Goal: Task Accomplishment & Management: Complete application form

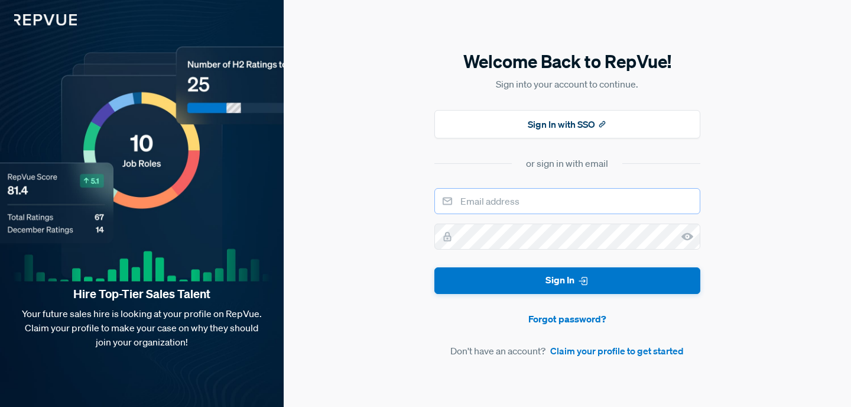
click at [540, 200] on input "email" at bounding box center [567, 201] width 266 height 26
type input "[EMAIL_ADDRESS][DOMAIN_NAME]"
click at [589, 350] on link "Claim your profile to get started" at bounding box center [617, 350] width 134 height 14
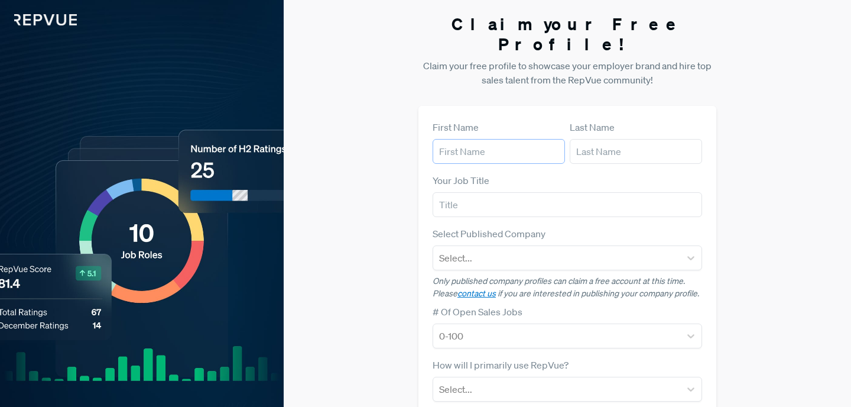
click at [491, 139] on input "text" at bounding box center [499, 151] width 132 height 25
type input "[PERSON_NAME]"
type input "[EMAIL_ADDRESS][DOMAIN_NAME]"
click at [484, 192] on input "text" at bounding box center [568, 204] width 270 height 25
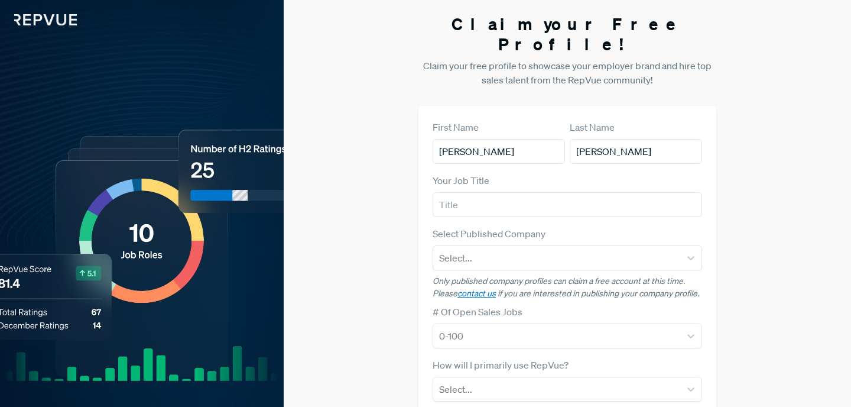
click at [405, 155] on div "Claim your Free Profile! Claim your free profile to showcase your employer bran…" at bounding box center [567, 297] width 567 height 595
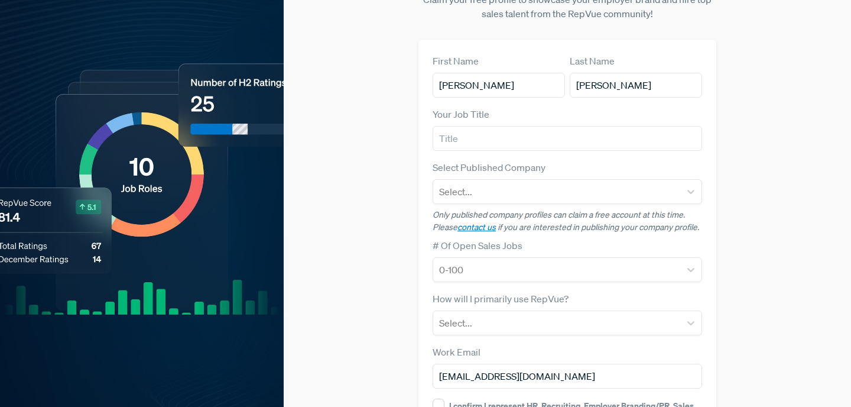
scroll to position [76, 0]
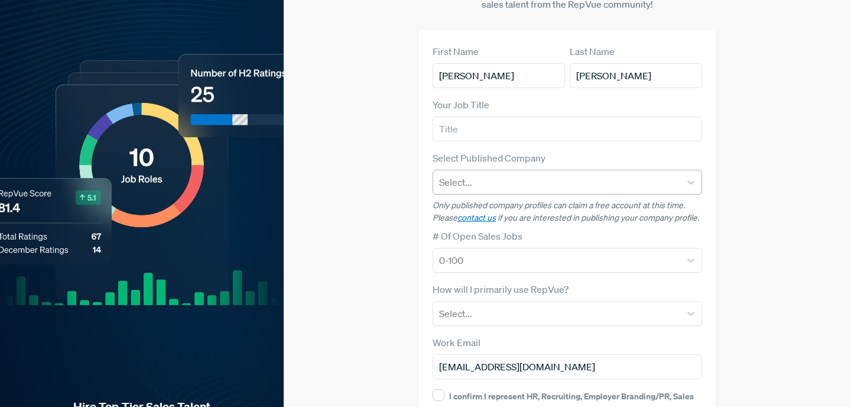
click at [451, 174] on div at bounding box center [556, 182] width 235 height 17
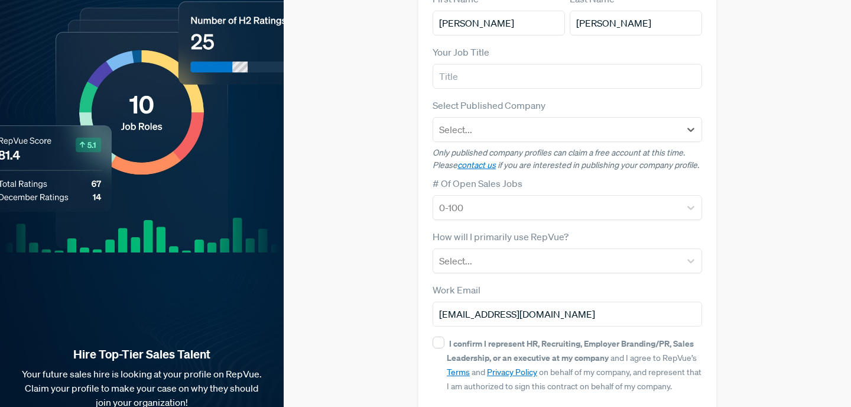
scroll to position [129, 0]
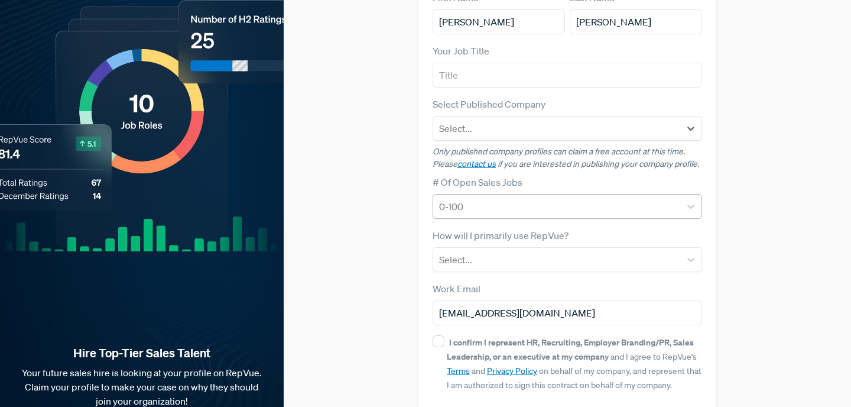
click at [473, 198] on div at bounding box center [556, 206] width 235 height 17
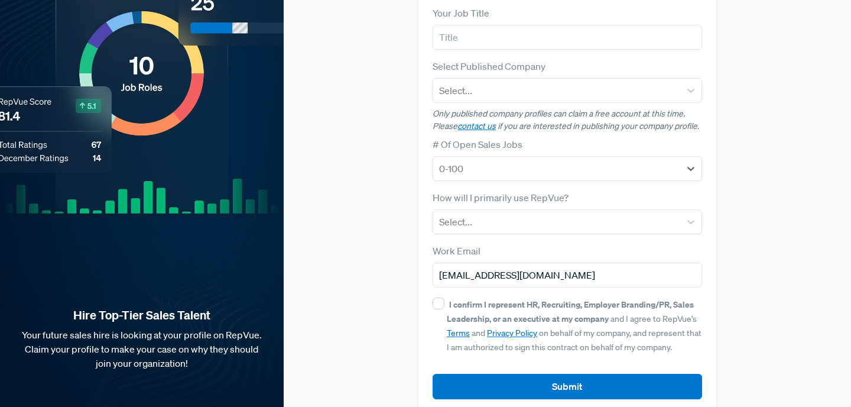
scroll to position [168, 0]
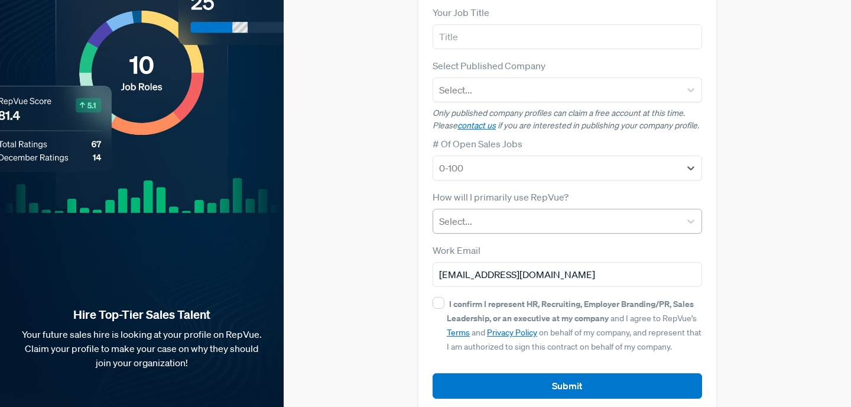
click at [479, 213] on div at bounding box center [556, 221] width 235 height 17
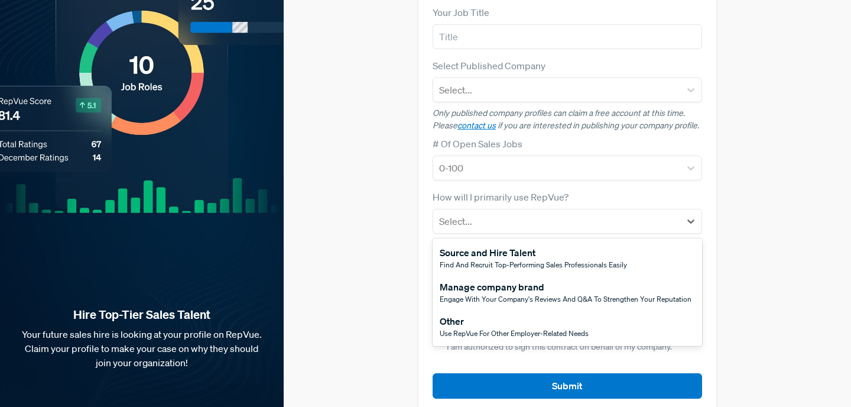
click at [404, 242] on div "Claim your Free Profile! Claim your free profile to showcase your employer bran…" at bounding box center [567, 129] width 567 height 595
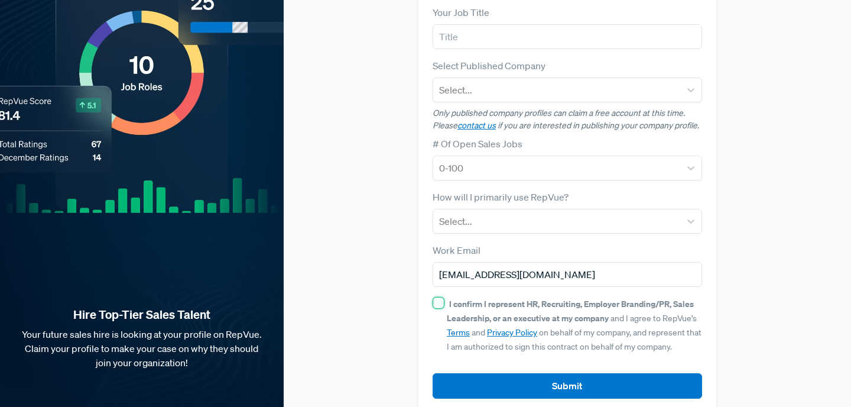
click at [433, 297] on input "I confirm I represent HR, Recruiting, Employer Branding/PR, Sales Leadership, o…" at bounding box center [439, 303] width 12 height 12
checkbox input "true"
click at [507, 379] on div "First Name [PERSON_NAME] Last Name [PERSON_NAME] Your Job Title Select Publishe…" at bounding box center [567, 175] width 298 height 475
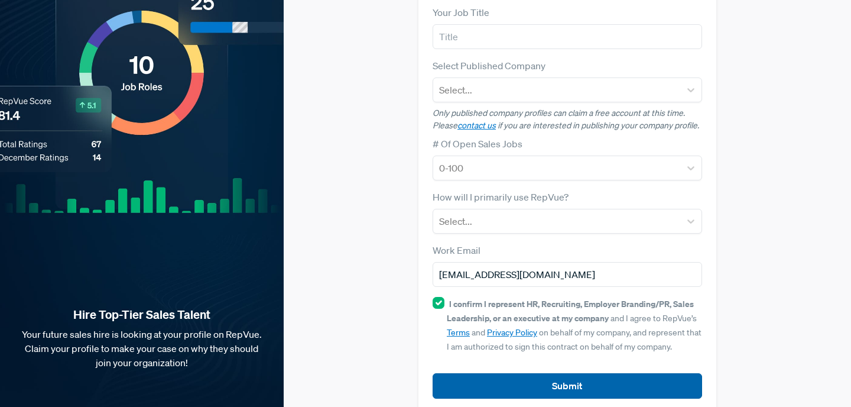
click at [507, 373] on button "Submit" at bounding box center [568, 385] width 270 height 25
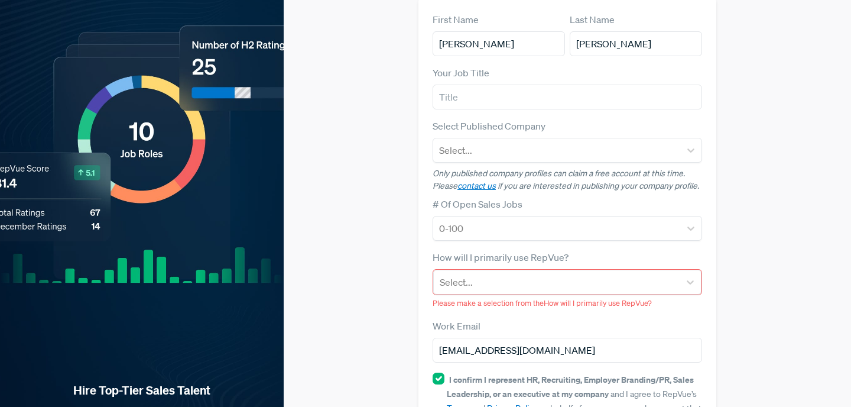
scroll to position [108, 0]
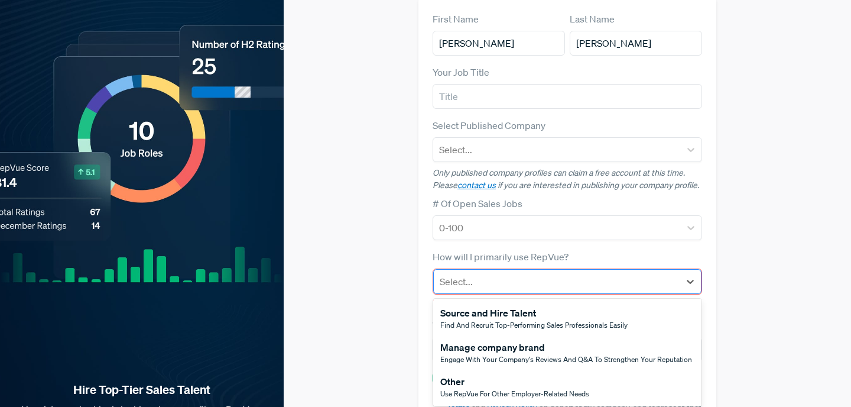
click at [488, 273] on div at bounding box center [557, 281] width 234 height 17
click at [529, 374] on div "Other" at bounding box center [514, 381] width 149 height 14
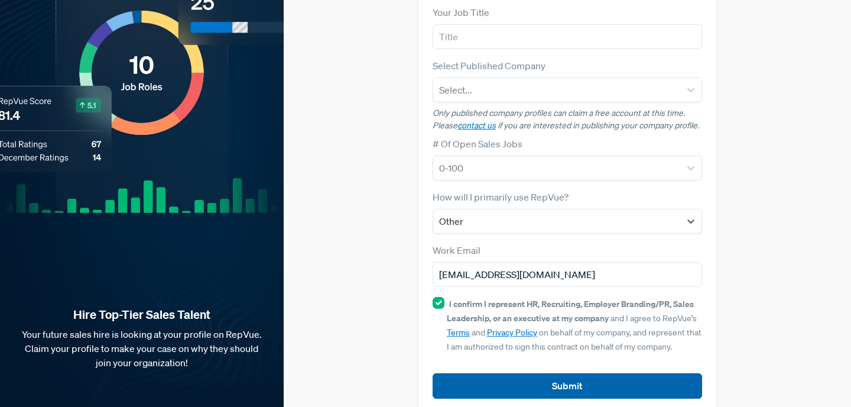
click at [511, 373] on button "Submit" at bounding box center [568, 385] width 270 height 25
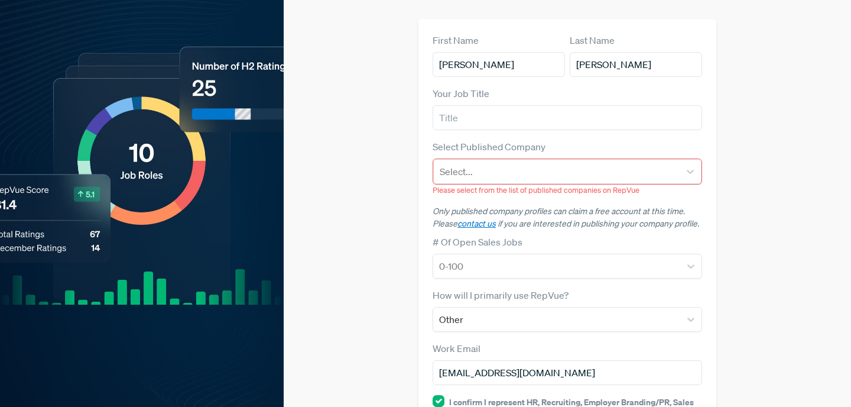
scroll to position [86, 0]
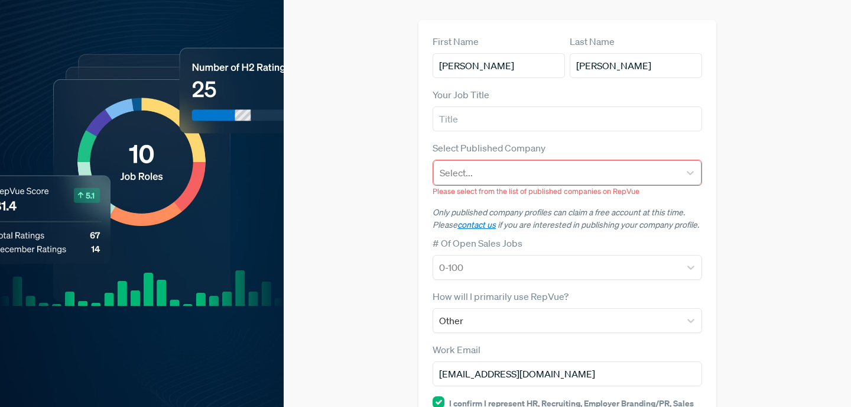
click at [462, 164] on div at bounding box center [557, 172] width 234 height 17
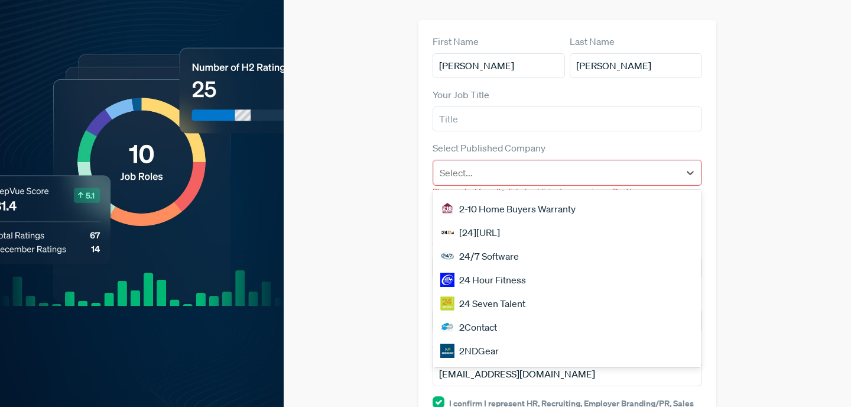
scroll to position [1010, 0]
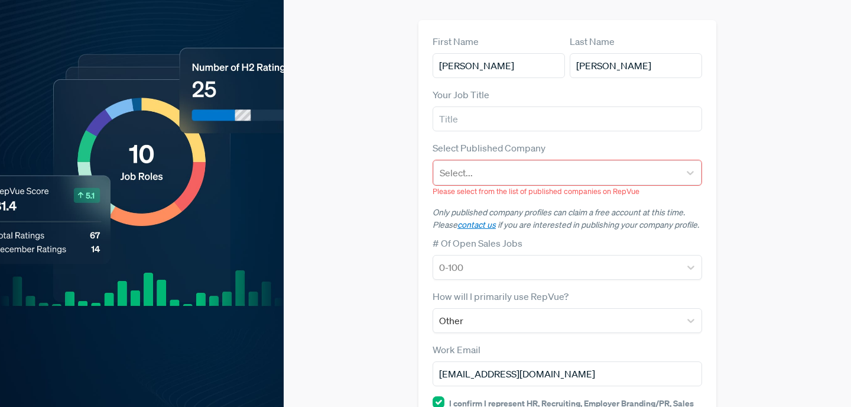
click at [401, 178] on div "Claim your Free Profile! Claim your free profile to showcase your employer bran…" at bounding box center [567, 220] width 567 height 612
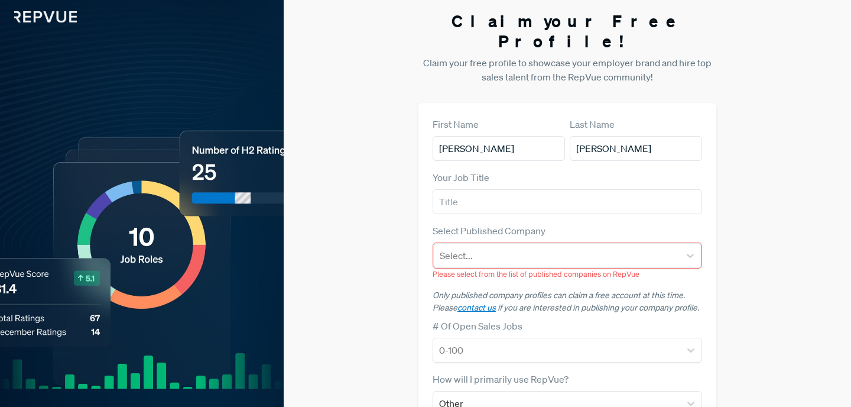
scroll to position [0, 0]
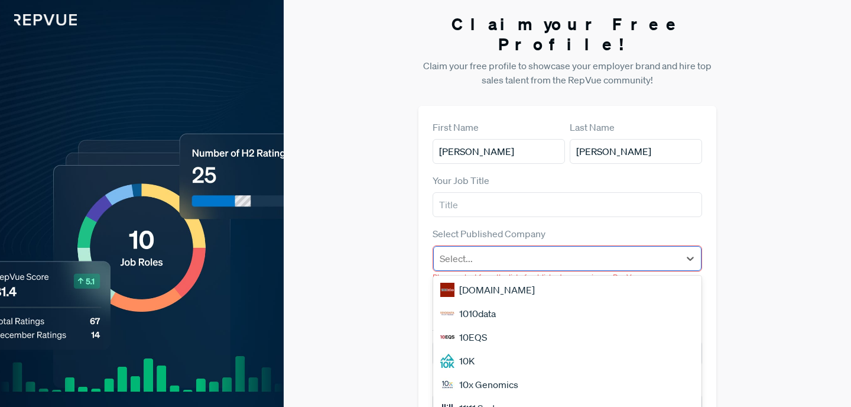
click at [468, 250] on div at bounding box center [557, 258] width 234 height 17
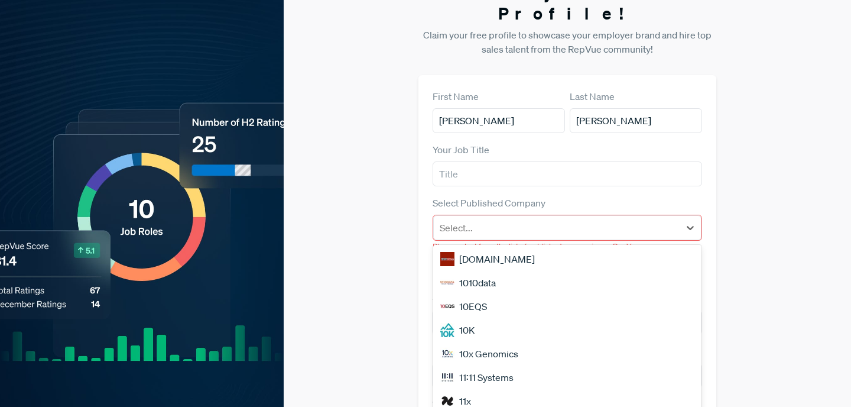
click at [467, 247] on div "[DOMAIN_NAME]" at bounding box center [567, 259] width 268 height 24
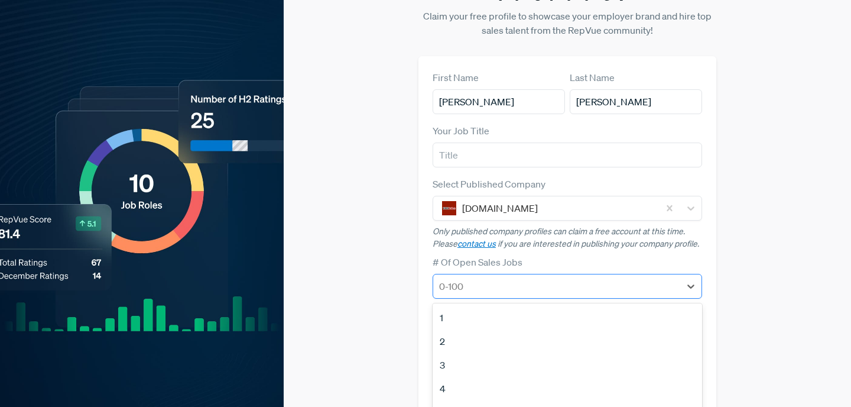
click at [473, 278] on div at bounding box center [556, 286] width 235 height 17
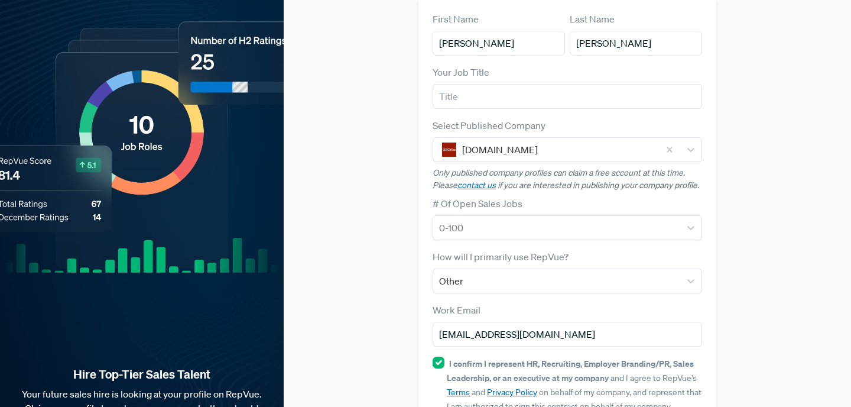
click at [368, 186] on div "Claim your Free Profile! Claim your free profile to showcase your employer bran…" at bounding box center [567, 189] width 567 height 595
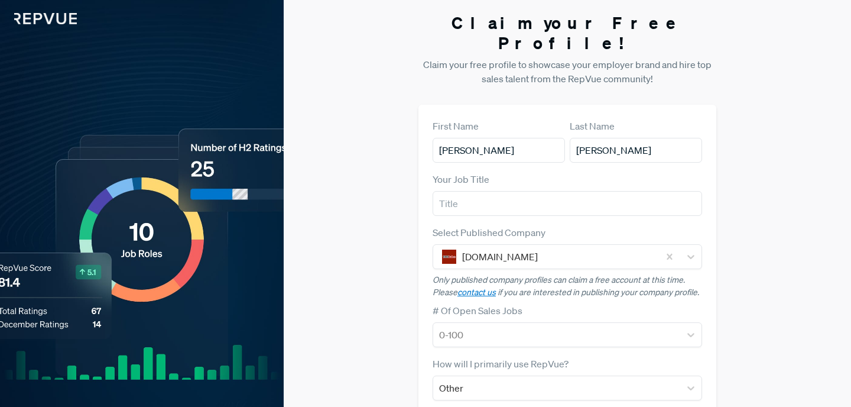
scroll to position [0, 0]
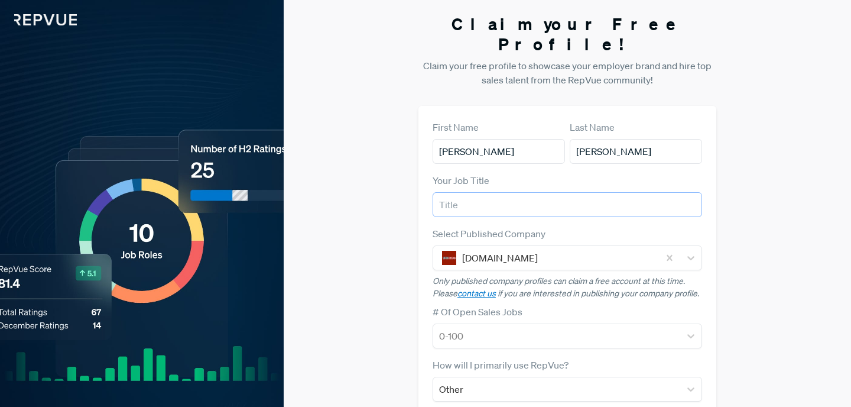
click at [439, 192] on input "text" at bounding box center [568, 204] width 270 height 25
type input "S"
type input "Salesman"
click at [335, 205] on div "Claim your Free Profile! Claim your free profile to showcase your employer bran…" at bounding box center [567, 297] width 567 height 595
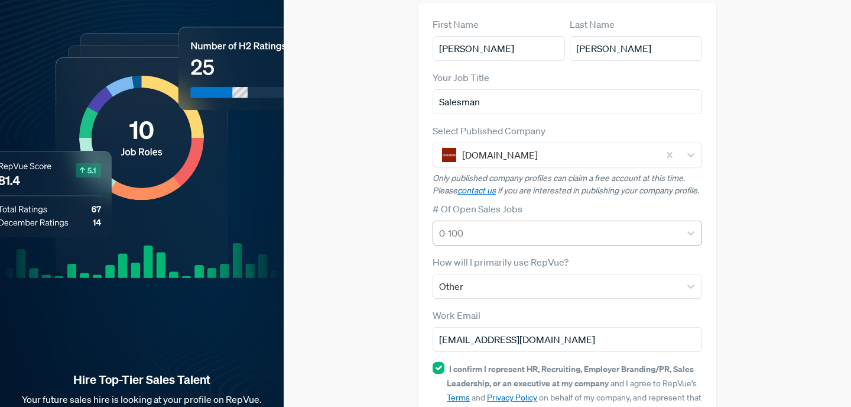
click at [541, 222] on div "0-100" at bounding box center [556, 232] width 247 height 21
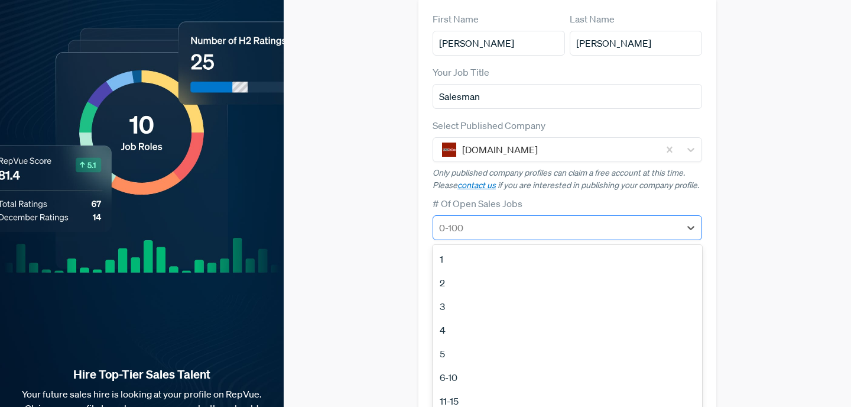
click at [532, 219] on div at bounding box center [556, 227] width 235 height 17
